Goal: Task Accomplishment & Management: Use online tool/utility

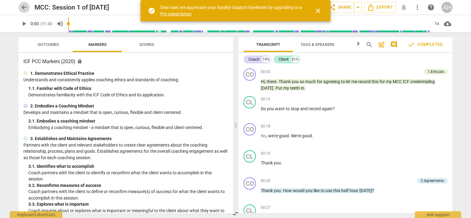
click at [23, 8] on span "arrow_back" at bounding box center [23, 7] width 7 height 7
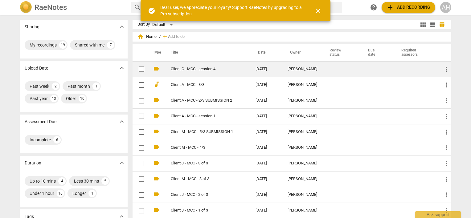
click at [200, 70] on link "Client C - MCC - session 4" at bounding box center [202, 69] width 63 height 5
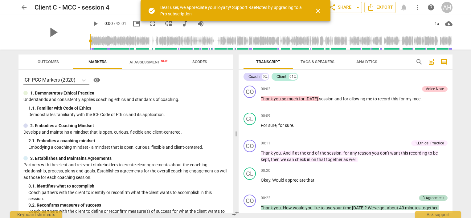
drag, startPoint x: 453, startPoint y: 85, endPoint x: 453, endPoint y: 71, distance: 13.6
click at [453, 71] on div "Transcript Tags & Speakers Analytics search post_add comment Coach 9% Client 91…" at bounding box center [346, 134] width 221 height 169
click at [430, 88] on div "Voice Note" at bounding box center [435, 89] width 18 height 6
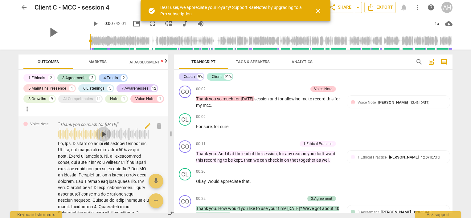
click at [102, 133] on span "play_arrow" at bounding box center [104, 135] width 10 height 10
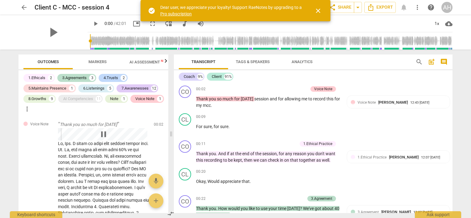
click at [11, 105] on div "arrow_back Client C - MCC - session 4 edit star Assessment auto_fix_high AI Ass…" at bounding box center [235, 109] width 471 height 218
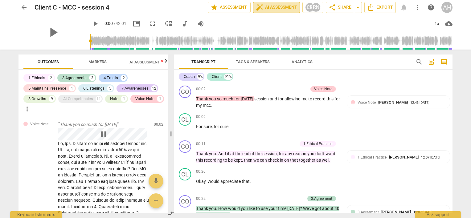
click at [270, 6] on span "auto_fix_high AI Assessment" at bounding box center [276, 7] width 41 height 7
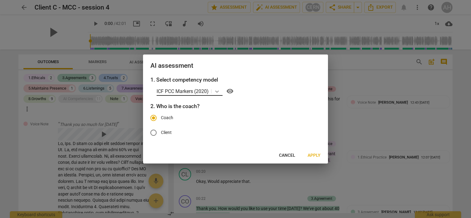
click at [218, 91] on icon at bounding box center [217, 92] width 6 height 6
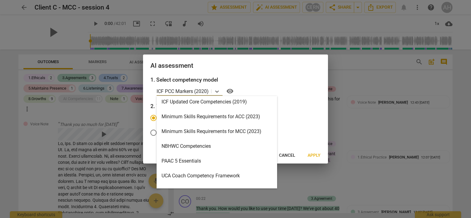
scroll to position [123, 0]
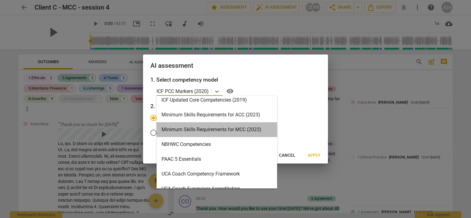
click at [228, 130] on div "Minimum Skills Requirements for MCC (2023)" at bounding box center [217, 129] width 121 height 15
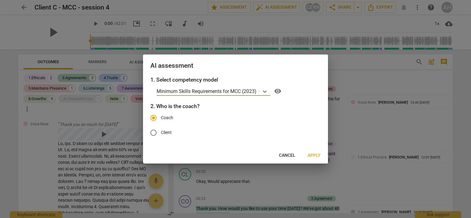
click at [288, 157] on span "Cancel" at bounding box center [287, 156] width 16 height 6
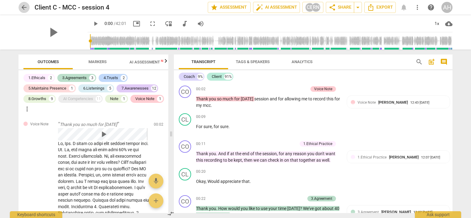
click at [24, 6] on span "arrow_back" at bounding box center [23, 7] width 7 height 7
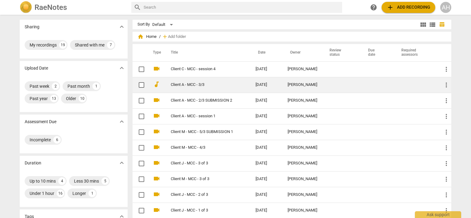
click at [199, 86] on link "Client A - MCC - 3/3" at bounding box center [202, 85] width 63 height 5
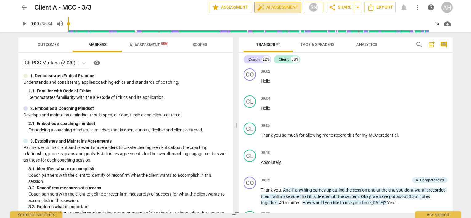
click at [270, 7] on span "auto_fix_high AI Assessment" at bounding box center [277, 7] width 41 height 7
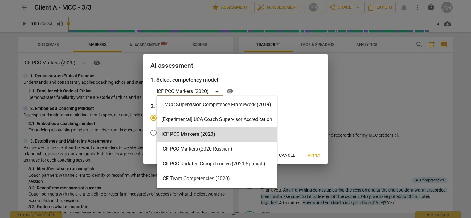
click at [216, 91] on icon at bounding box center [217, 92] width 6 height 6
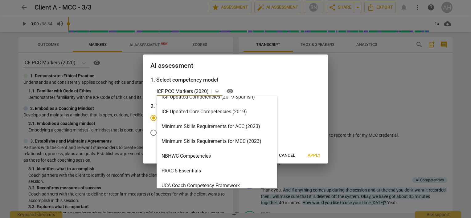
scroll to position [113, 0]
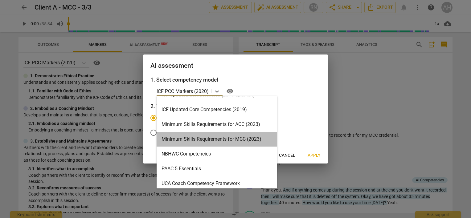
click at [246, 143] on div "Minimum Skills Requirements for MCC (2023)" at bounding box center [217, 139] width 121 height 15
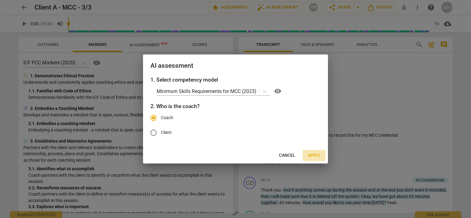
click at [316, 155] on span "Apply" at bounding box center [314, 156] width 13 height 6
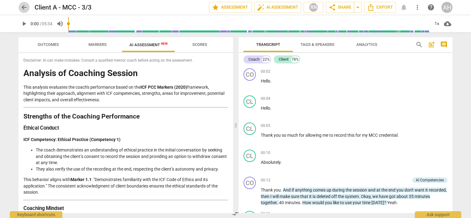
click at [23, 8] on span "arrow_back" at bounding box center [23, 7] width 7 height 7
